Goal: Transaction & Acquisition: Purchase product/service

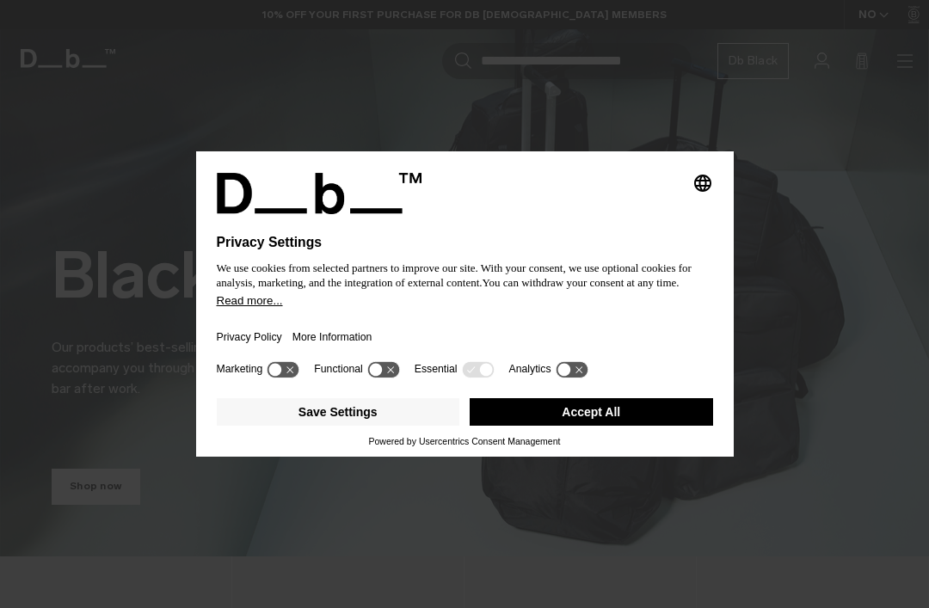
click at [468, 329] on div "Privacy Policy More Information" at bounding box center [465, 332] width 496 height 50
click at [483, 374] on icon at bounding box center [478, 369] width 32 height 16
click at [410, 426] on button "Save Settings" at bounding box center [338, 412] width 243 height 28
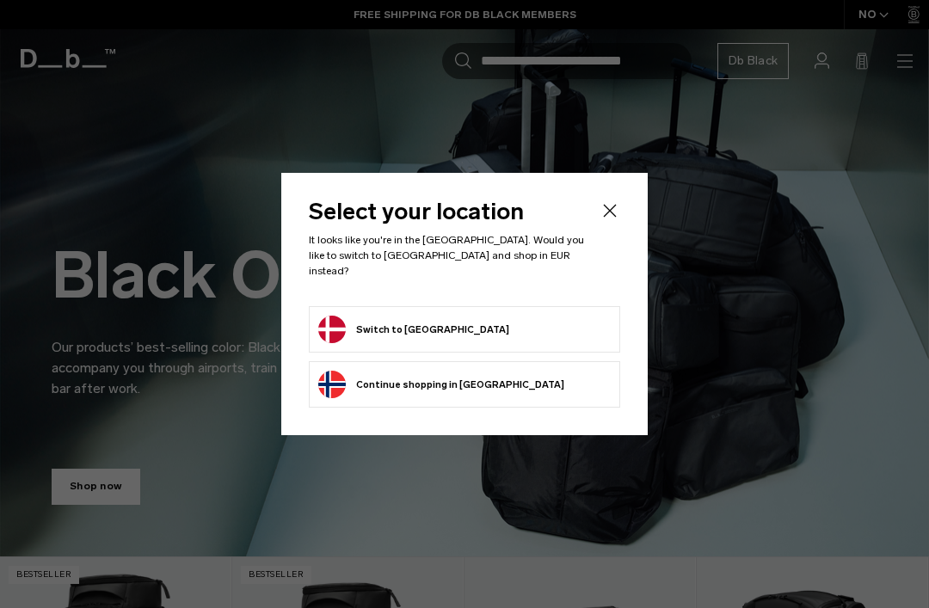
click at [479, 316] on form "Switch to Denmark" at bounding box center [464, 330] width 293 height 28
click at [416, 326] on button "Switch to Denmark" at bounding box center [413, 330] width 191 height 28
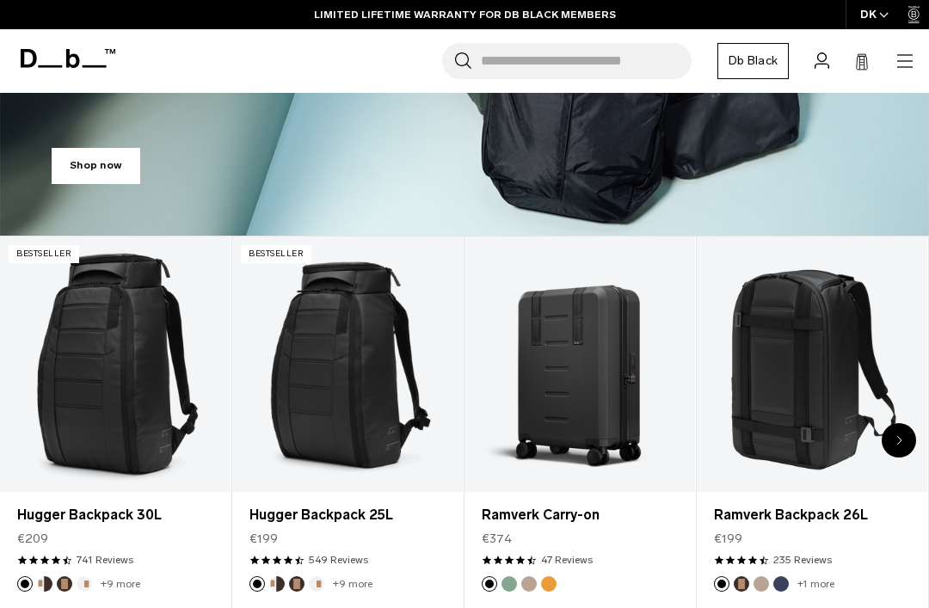
scroll to position [319, 0]
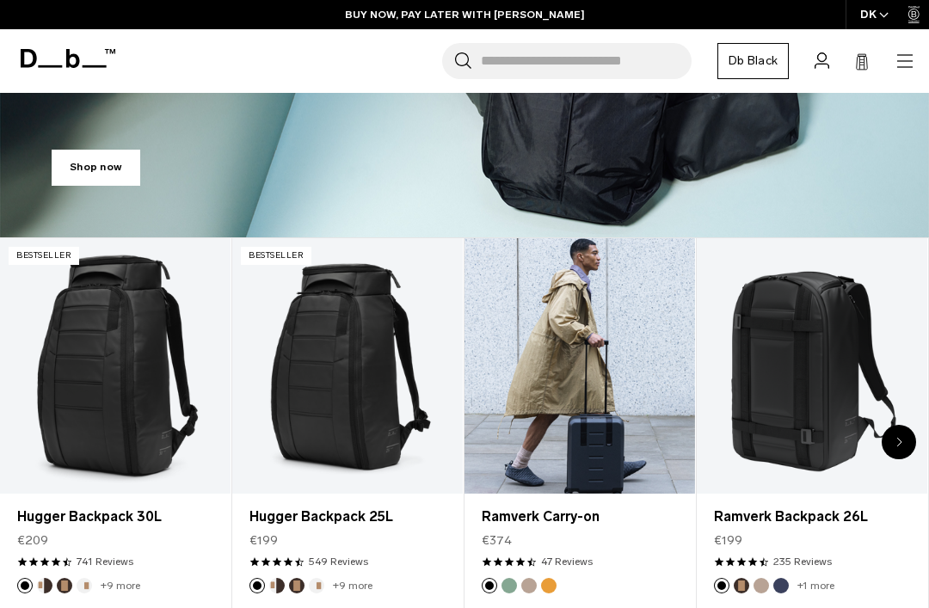
click at [607, 350] on link "Ramverk Carry-on" at bounding box center [580, 366] width 231 height 256
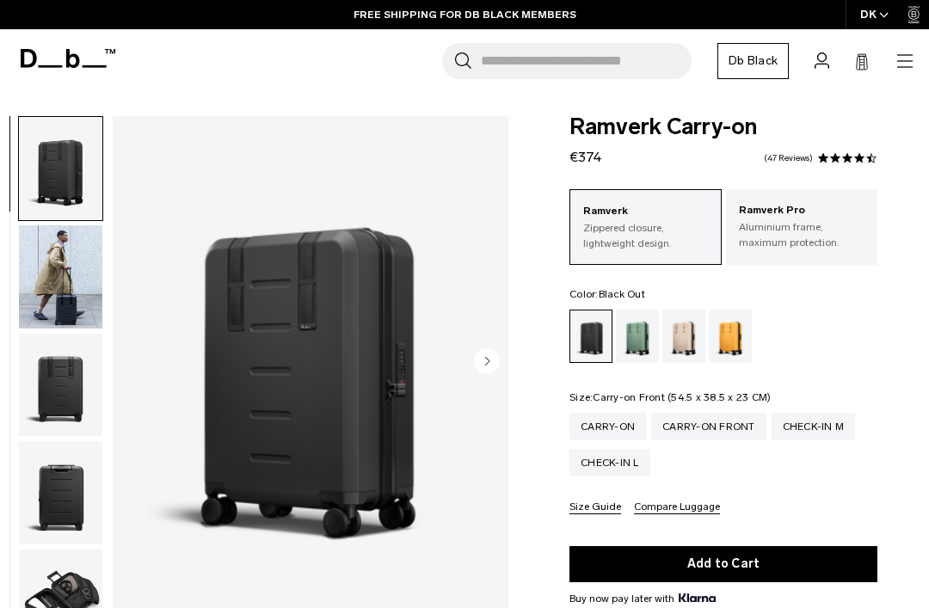
click at [706, 416] on div "Carry-on Front" at bounding box center [708, 427] width 115 height 28
click at [705, 423] on div "Carry-on Front" at bounding box center [708, 427] width 115 height 28
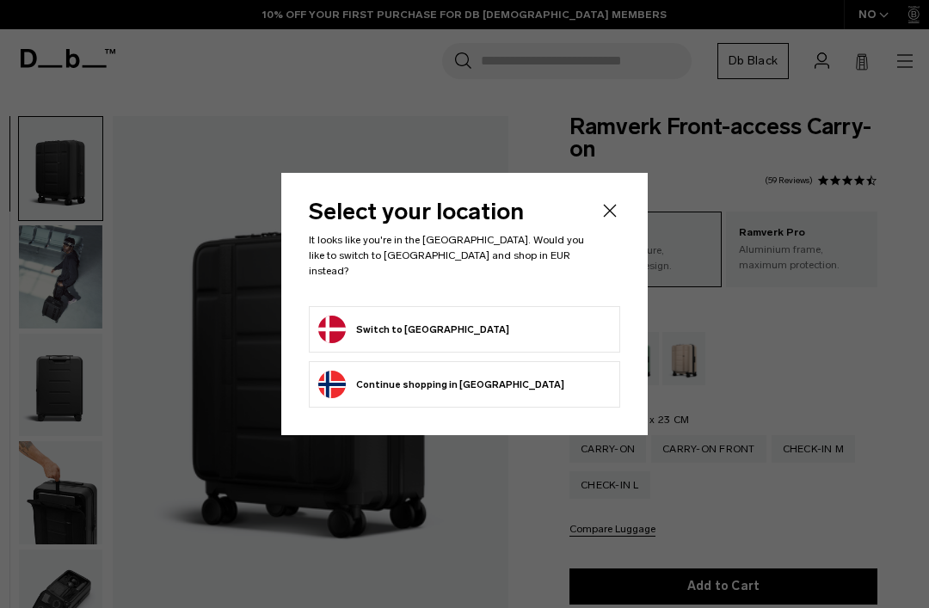
click at [501, 323] on form "Switch to Denmark" at bounding box center [464, 330] width 293 height 28
click at [409, 325] on button "Switch to Denmark" at bounding box center [413, 330] width 191 height 28
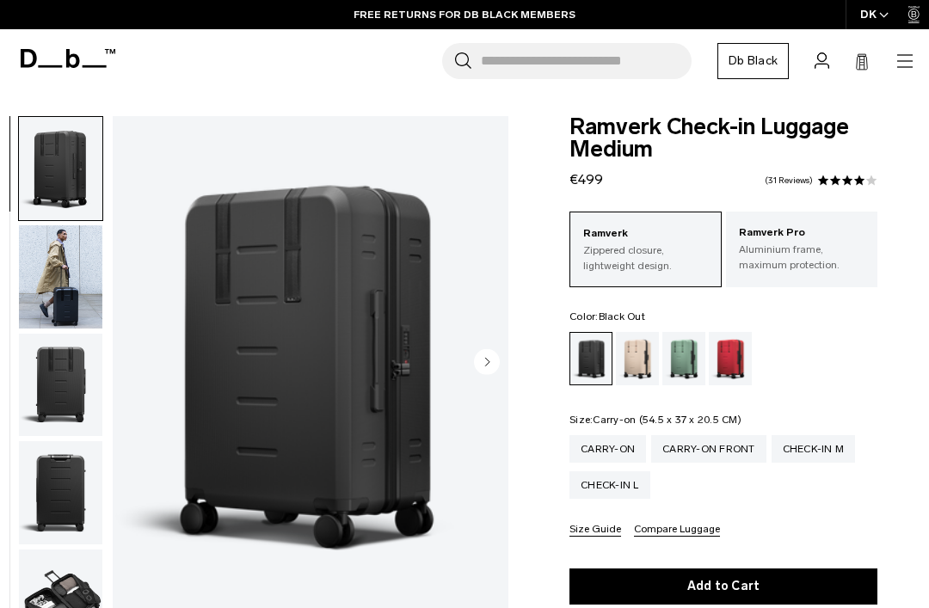
click at [607, 450] on div "Carry-on" at bounding box center [608, 449] width 77 height 28
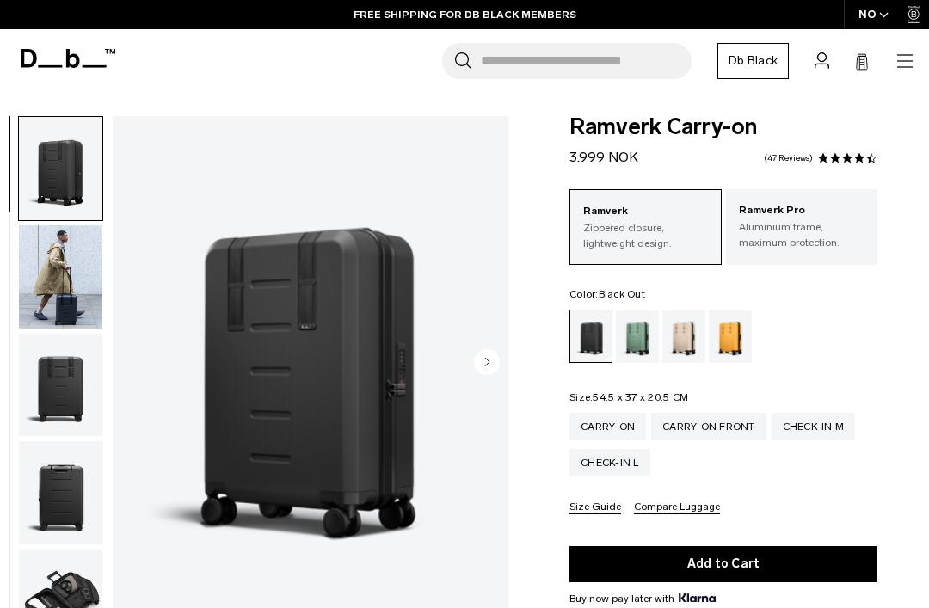
click at [786, 219] on p "Ramverk Pro" at bounding box center [802, 210] width 126 height 17
